Goal: Information Seeking & Learning: Learn about a topic

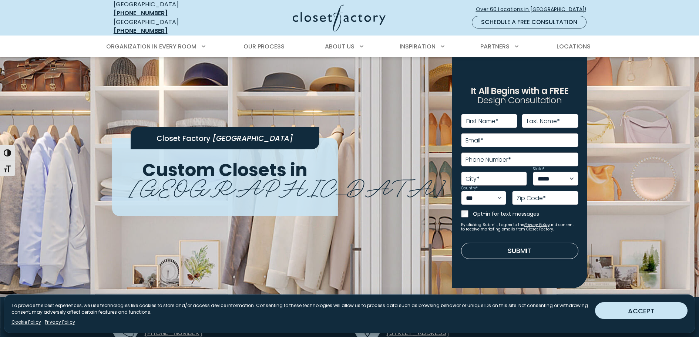
click at [645, 306] on button "ACCEPT" at bounding box center [641, 310] width 92 height 17
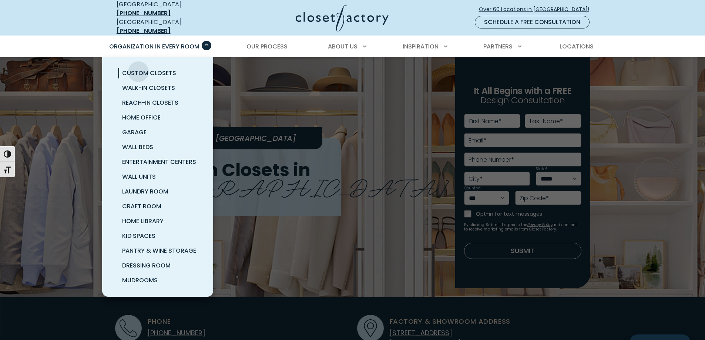
click at [138, 69] on span "Custom Closets" at bounding box center [149, 73] width 54 height 9
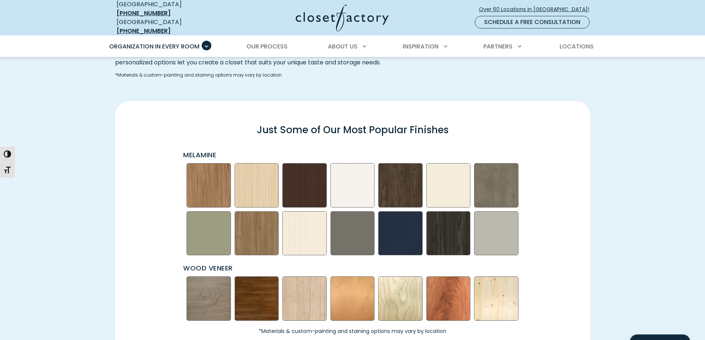
scroll to position [1036, 0]
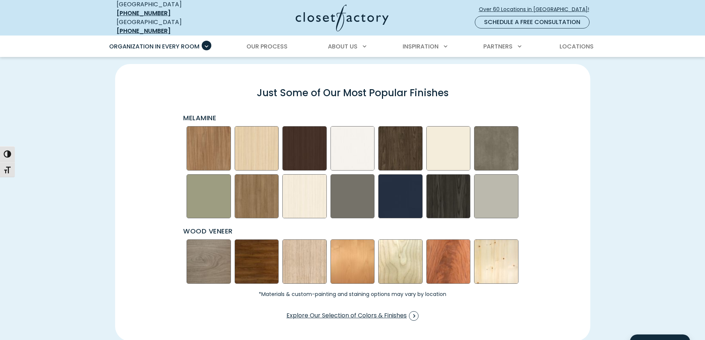
click at [209, 250] on img "Swatch Grid" at bounding box center [208, 261] width 44 height 44
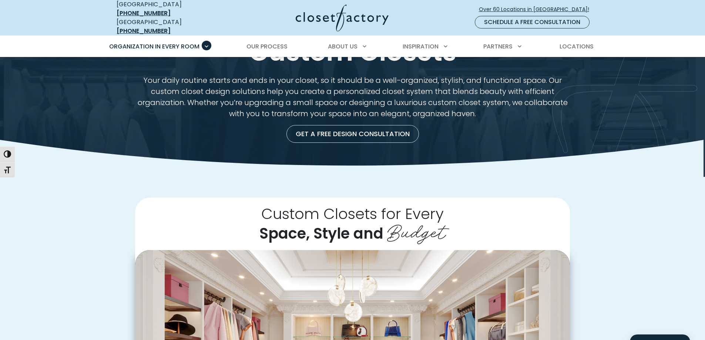
scroll to position [0, 0]
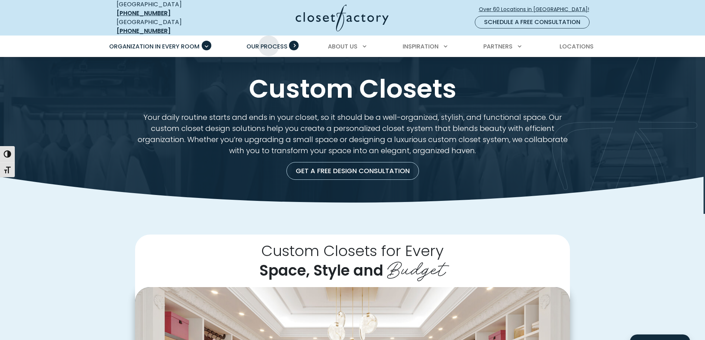
click at [269, 42] on span "Our Process" at bounding box center [266, 46] width 41 height 9
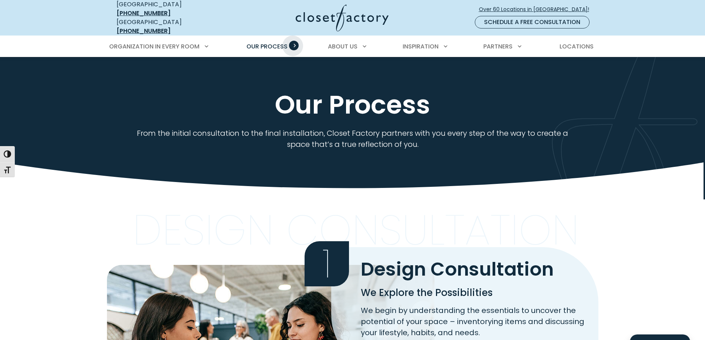
click at [293, 41] on span "Primary Menu" at bounding box center [294, 46] width 10 height 10
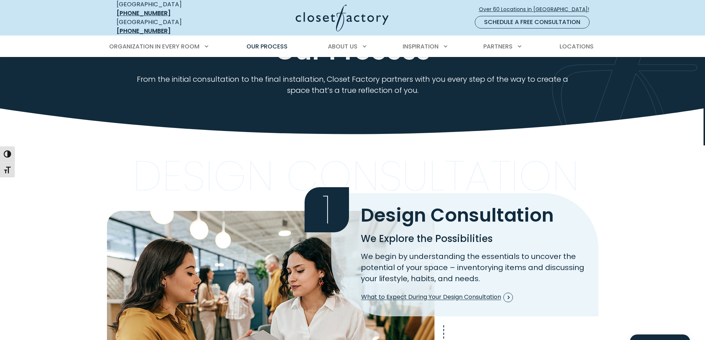
scroll to position [37, 0]
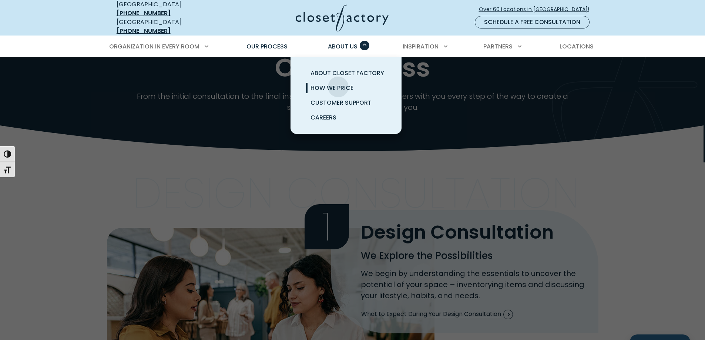
click at [338, 84] on span "How We Price" at bounding box center [331, 88] width 43 height 9
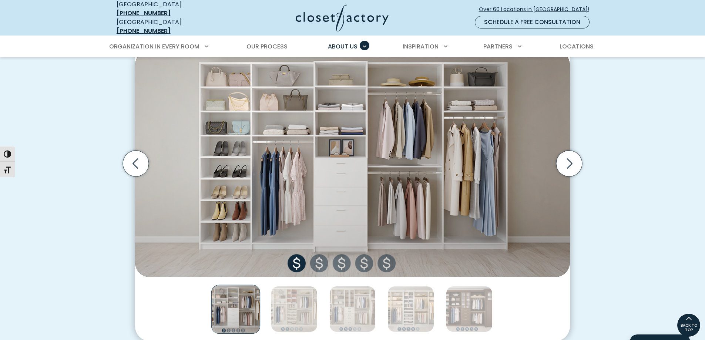
scroll to position [238, 0]
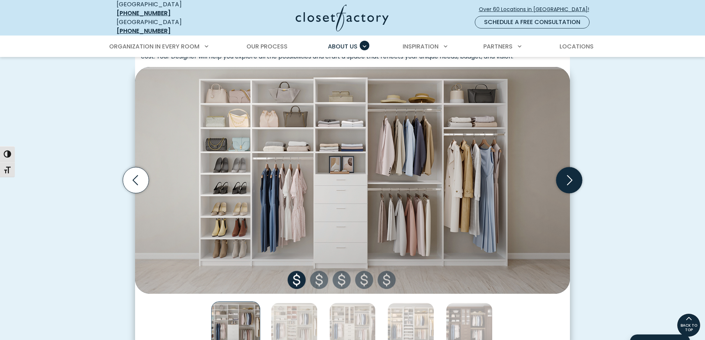
click at [569, 175] on icon "Next slide" at bounding box center [569, 180] width 26 height 26
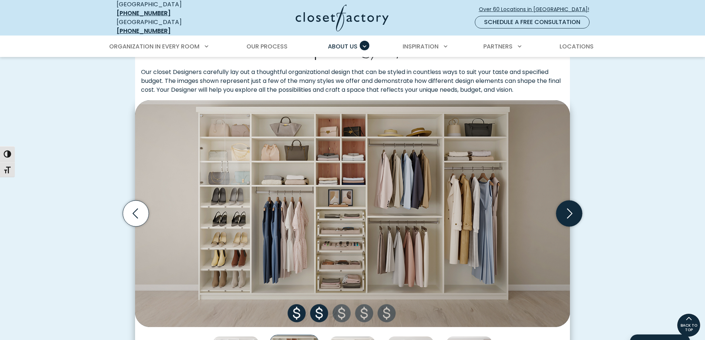
scroll to position [222, 0]
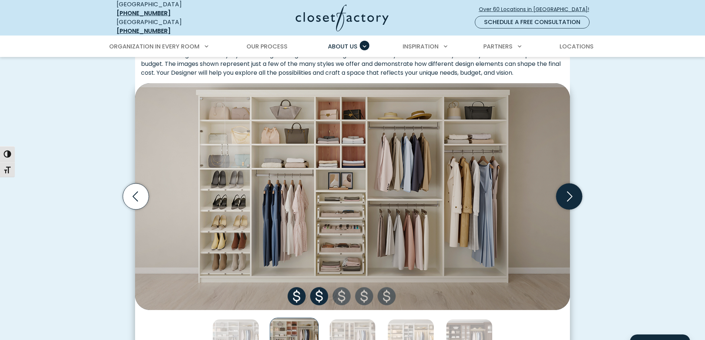
click at [572, 193] on icon "Next slide" at bounding box center [569, 196] width 26 height 26
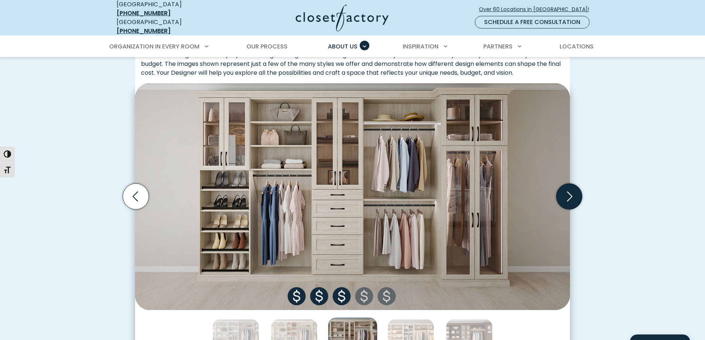
click at [572, 193] on icon "Next slide" at bounding box center [569, 196] width 26 height 26
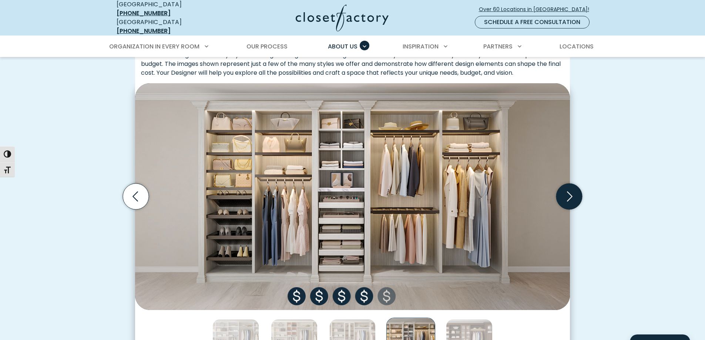
click at [570, 191] on icon "Next slide" at bounding box center [569, 196] width 26 height 26
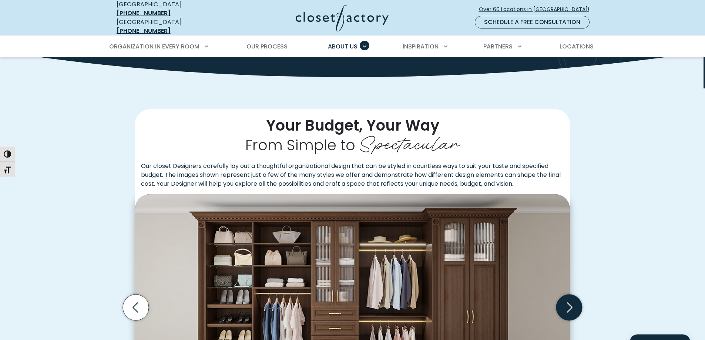
scroll to position [0, 0]
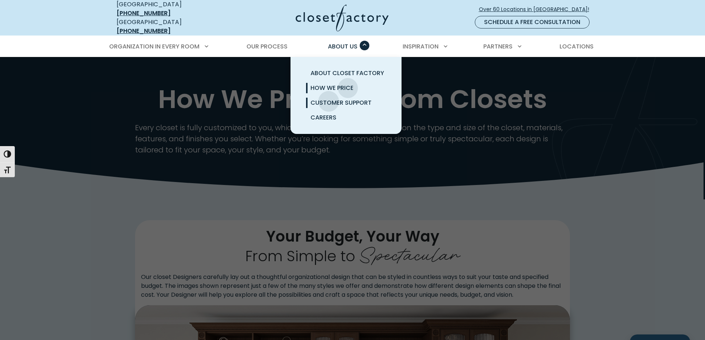
click at [328, 98] on span "Customer Support" at bounding box center [340, 102] width 61 height 9
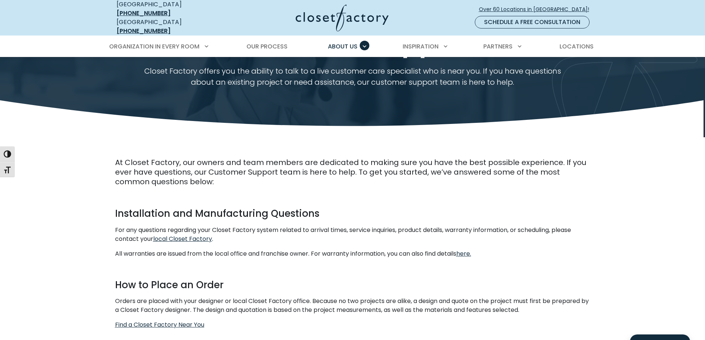
scroll to position [74, 0]
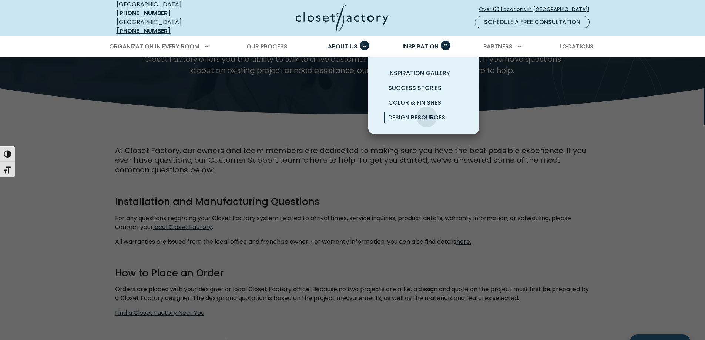
click at [426, 113] on span "Design Resources" at bounding box center [416, 117] width 57 height 9
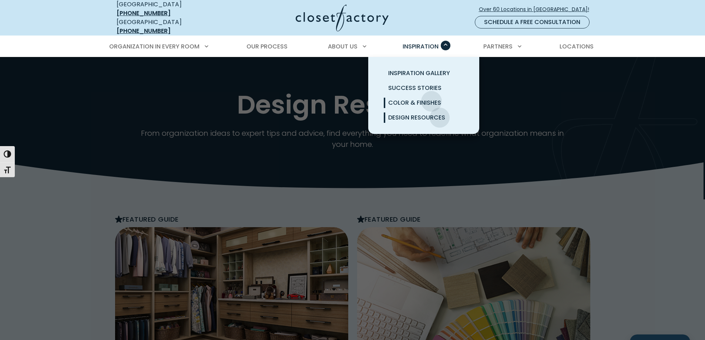
click at [431, 98] on span "Color & Finishes" at bounding box center [414, 102] width 53 height 9
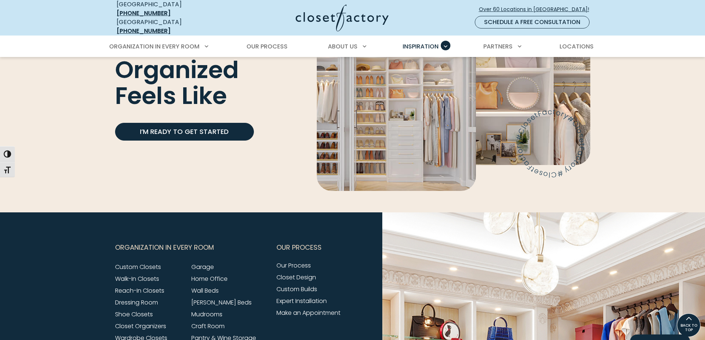
scroll to position [1811, 0]
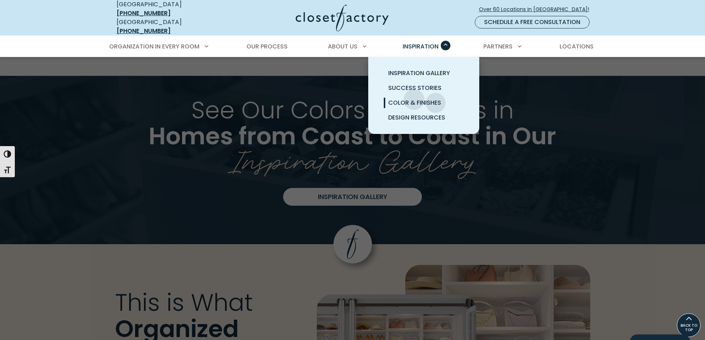
click at [414, 98] on span "Color & Finishes" at bounding box center [414, 102] width 53 height 9
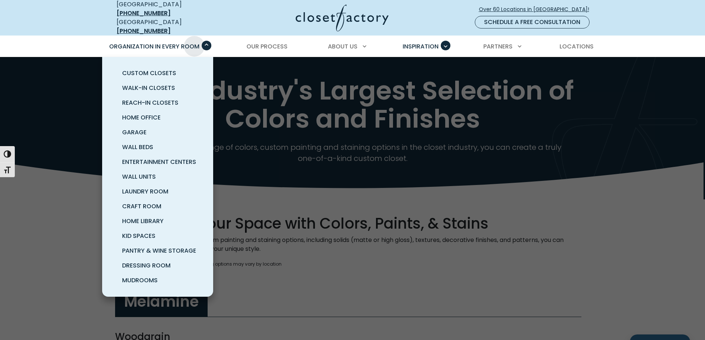
click at [194, 42] on span "Organization in Every Room" at bounding box center [154, 46] width 90 height 9
click at [208, 41] on span "Primary Menu" at bounding box center [207, 46] width 10 height 10
click at [123, 42] on span "Organization in Every Room" at bounding box center [154, 46] width 90 height 9
